Goal: Check status: Check status

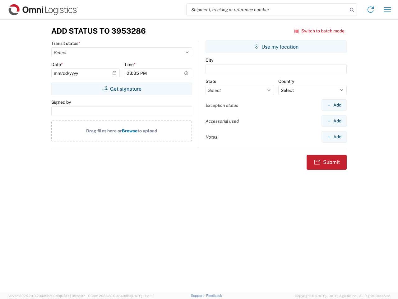
click at [267, 10] on input "search" at bounding box center [267, 10] width 161 height 12
click at [352, 10] on icon at bounding box center [352, 10] width 9 height 9
click at [371, 10] on icon at bounding box center [371, 10] width 10 height 10
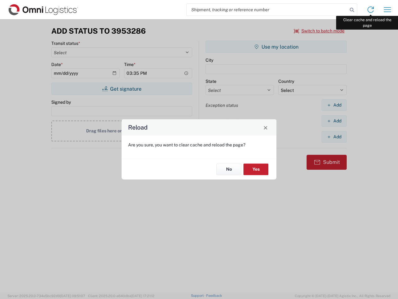
click at [388, 10] on div "Reload Are you sure, you want to clear cache and reload the page? No Yes" at bounding box center [199, 149] width 398 height 299
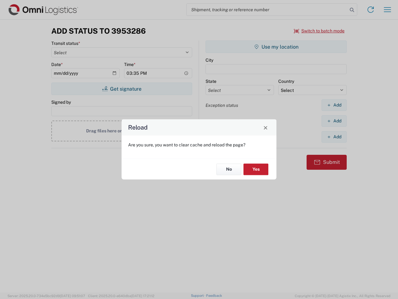
click at [320, 31] on div "Reload Are you sure, you want to clear cache and reload the page? No Yes" at bounding box center [199, 149] width 398 height 299
click at [122, 89] on div "Reload Are you sure, you want to clear cache and reload the page? No Yes" at bounding box center [199, 149] width 398 height 299
click at [276, 47] on div "Reload Are you sure, you want to clear cache and reload the page? No Yes" at bounding box center [199, 149] width 398 height 299
click at [334, 105] on div "Reload Are you sure, you want to clear cache and reload the page? No Yes" at bounding box center [199, 149] width 398 height 299
click at [334, 121] on div "Reload Are you sure, you want to clear cache and reload the page? No Yes" at bounding box center [199, 149] width 398 height 299
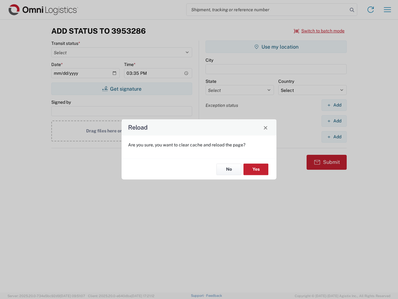
click at [334, 137] on div "Reload Are you sure, you want to clear cache and reload the page? No Yes" at bounding box center [199, 149] width 398 height 299
